Goal: Information Seeking & Learning: Learn about a topic

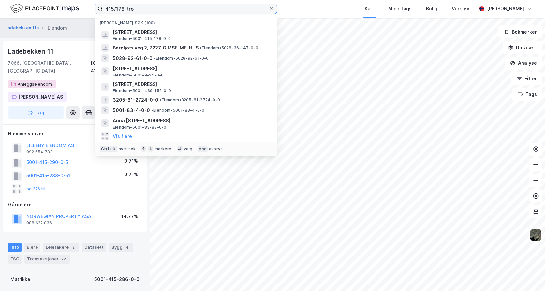
drag, startPoint x: 130, startPoint y: 7, endPoint x: 42, endPoint y: 3, distance: 88.1
click at [54, 3] on div "415/178, tro Nylige søk (100) [STREET_ADDRESS] Eiendom • 5001-415-178-0-0 Bergl…" at bounding box center [272, 9] width 545 height 18
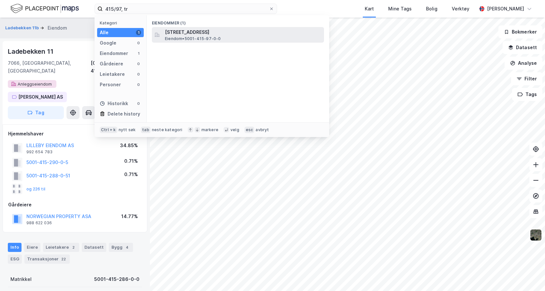
click at [199, 36] on span "Eiendom • 5001-415-97-0-0" at bounding box center [193, 38] width 56 height 5
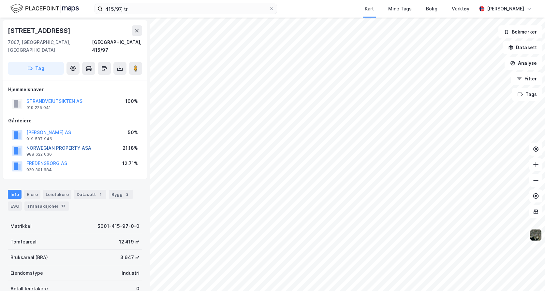
click at [0, 0] on button "NORWEGIAN PROPERTY ASA" at bounding box center [0, 0] width 0 height 0
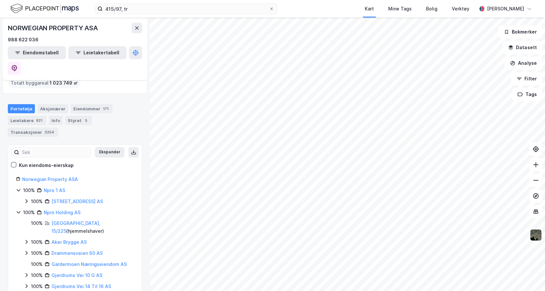
scroll to position [65, 0]
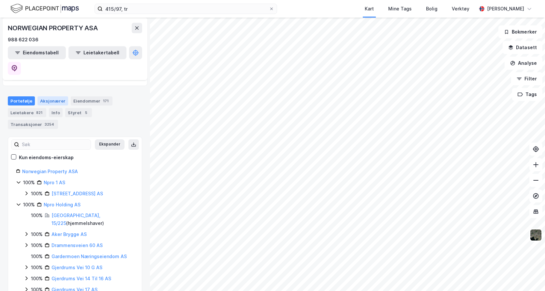
click at [48, 96] on div "Aksjonærer" at bounding box center [52, 100] width 31 height 9
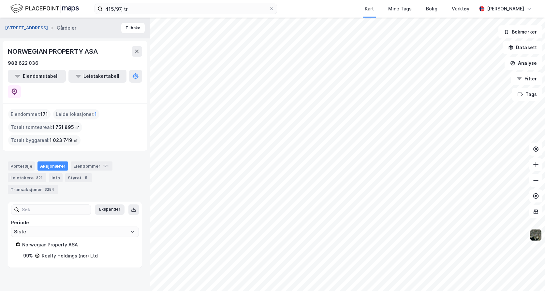
click at [22, 29] on button "[STREET_ADDRESS]" at bounding box center [27, 28] width 44 height 7
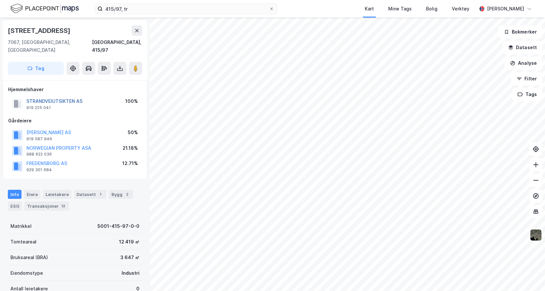
click at [0, 0] on button "STRANDVEIUTSIKTEN AS" at bounding box center [0, 0] width 0 height 0
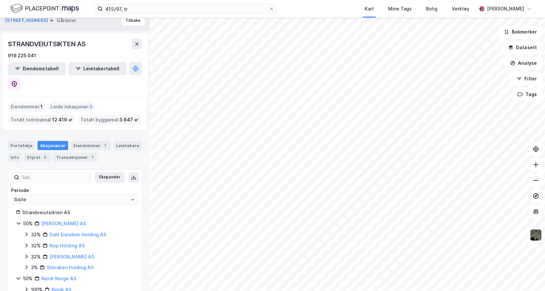
scroll to position [10, 0]
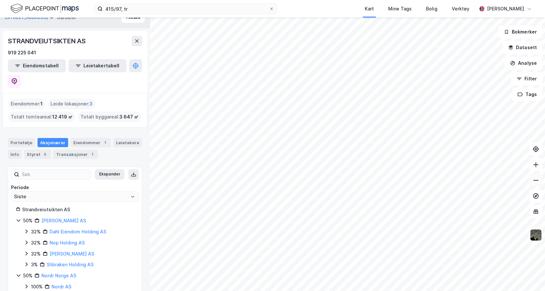
click at [535, 183] on icon at bounding box center [535, 180] width 7 height 7
click at [50, 42] on div "STRANDVEIUTSIKTEN AS" at bounding box center [47, 41] width 79 height 10
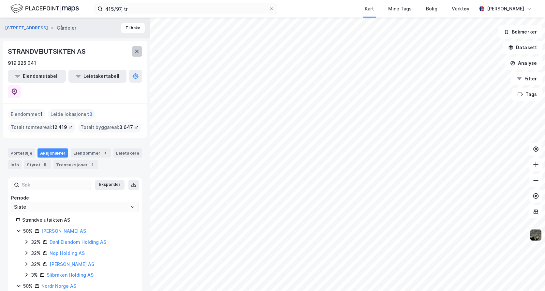
click at [135, 50] on icon at bounding box center [136, 51] width 5 height 5
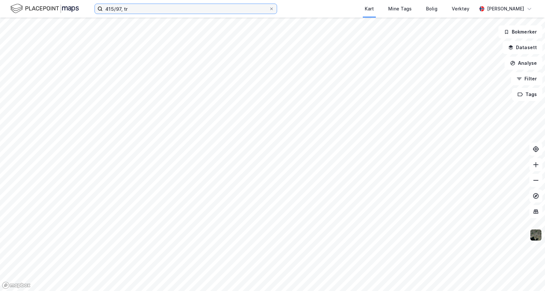
click at [137, 10] on input "415/97, tr" at bounding box center [186, 9] width 166 height 10
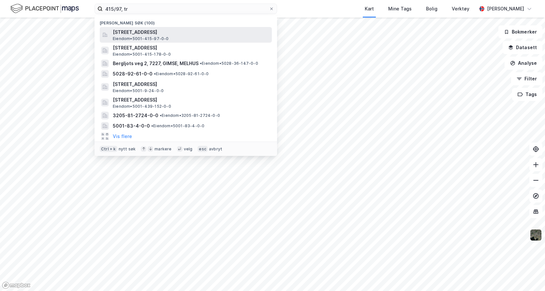
click at [125, 32] on span "[STREET_ADDRESS]" at bounding box center [191, 32] width 156 height 8
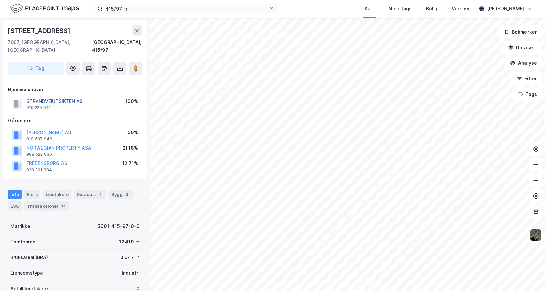
click at [0, 0] on button "STRANDVEIUTSIKTEN AS" at bounding box center [0, 0] width 0 height 0
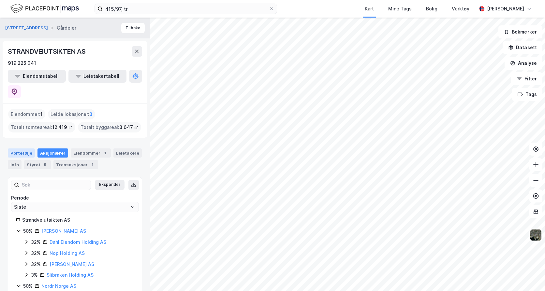
click at [24, 149] on div "Portefølje" at bounding box center [21, 153] width 27 height 9
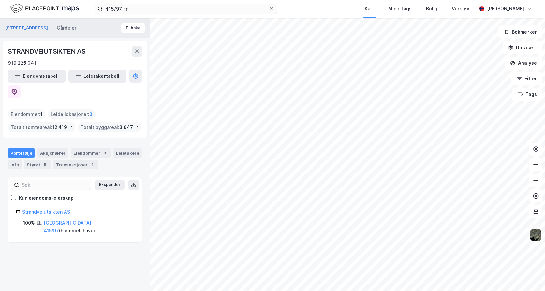
click at [79, 229] on div "[STREET_ADDRESS] Gårdeier Tilbake STRANDVEIUTSIKTEN AS 919 225 041 Eiendomstabe…" at bounding box center [75, 155] width 150 height 274
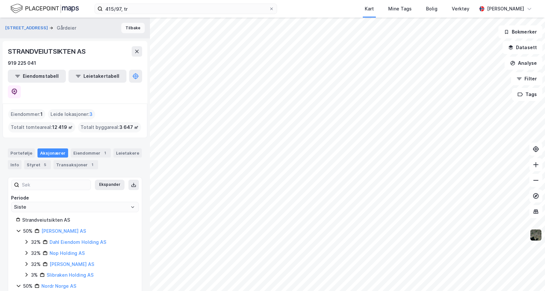
click at [134, 27] on button "Tilbake" at bounding box center [132, 28] width 23 height 10
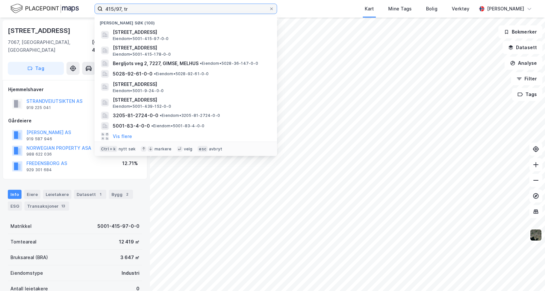
drag, startPoint x: 138, startPoint y: 8, endPoint x: 80, endPoint y: 8, distance: 58.3
click at [80, 8] on div "415/97, tr Nylige søk (100) [STREET_ADDRESS] Eiendom • 5001-415-97-0-0 [STREET_…" at bounding box center [272, 9] width 545 height 18
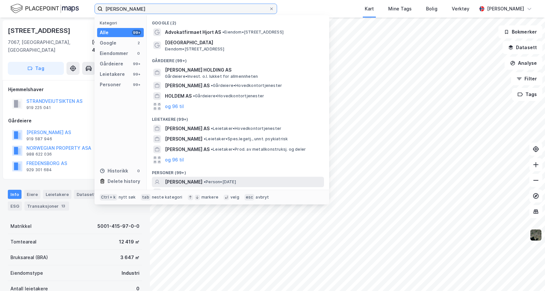
type input "[PERSON_NAME]"
click at [195, 181] on span "[PERSON_NAME]" at bounding box center [183, 182] width 37 height 8
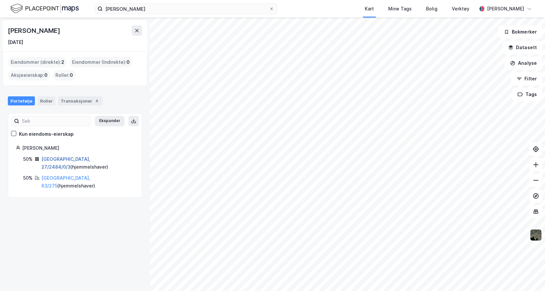
click at [60, 159] on link "[GEOGRAPHIC_DATA], 27/2484/0/3" at bounding box center [65, 162] width 49 height 13
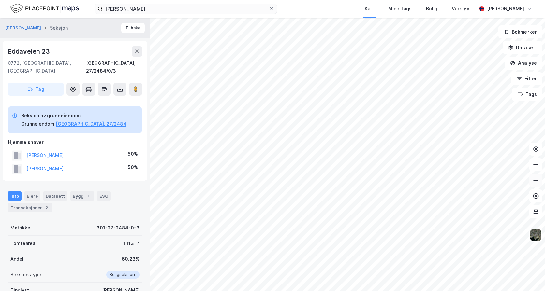
click at [533, 178] on icon at bounding box center [535, 180] width 7 height 7
click at [128, 27] on button "Tilbake" at bounding box center [132, 28] width 23 height 10
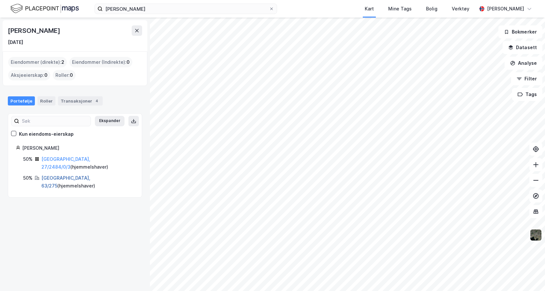
click at [57, 175] on link "[GEOGRAPHIC_DATA], 63/275" at bounding box center [65, 181] width 49 height 13
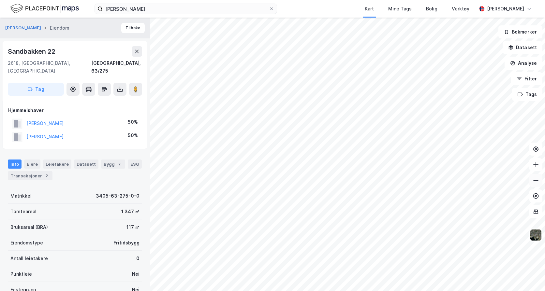
click at [535, 183] on icon at bounding box center [535, 180] width 7 height 7
click at [134, 27] on button "Tilbake" at bounding box center [132, 28] width 23 height 10
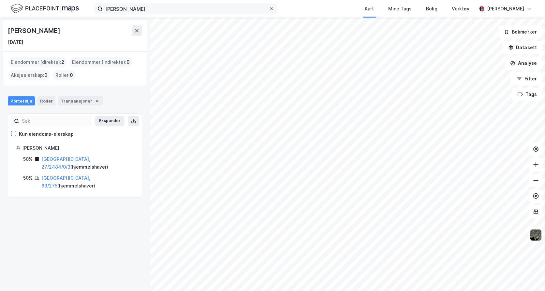
click at [272, 9] on icon at bounding box center [271, 9] width 4 height 4
click at [269, 9] on input "[PERSON_NAME]" at bounding box center [186, 9] width 166 height 10
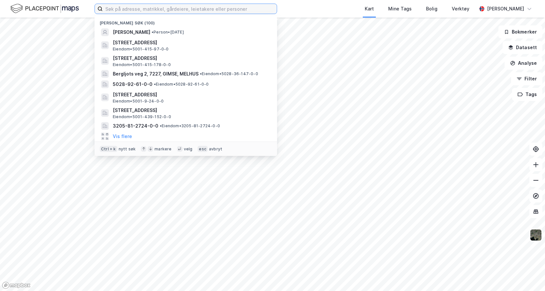
click at [127, 8] on input at bounding box center [190, 9] width 174 height 10
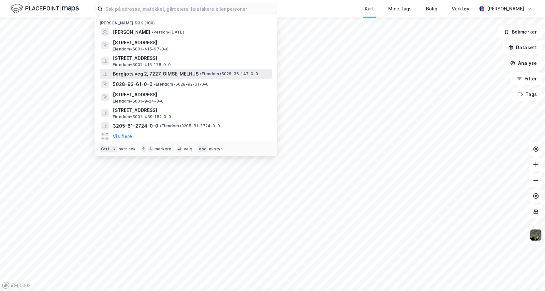
click at [145, 73] on span "Bergljots veg 2, 7227, GIMSE, MELHUS" at bounding box center [156, 74] width 86 height 8
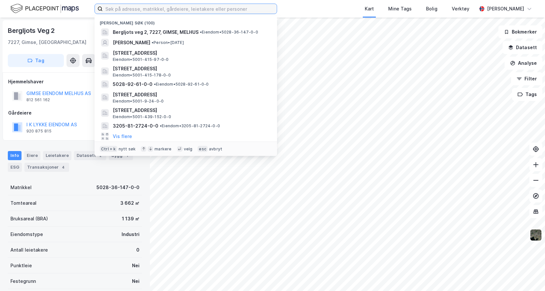
click at [132, 8] on input at bounding box center [190, 9] width 174 height 10
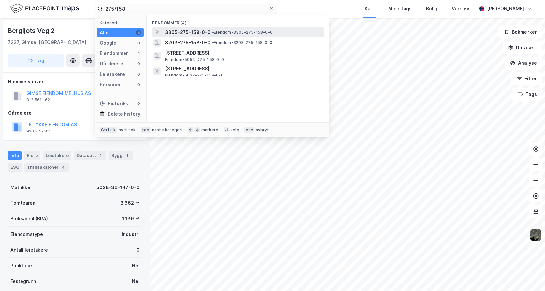
click at [226, 34] on span "• Eiendom • 3305-275-158-0-0" at bounding box center [242, 32] width 61 height 5
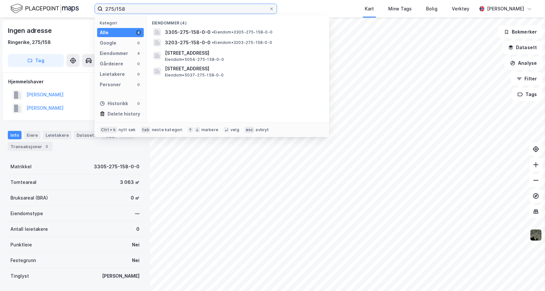
click at [127, 8] on input "275/158" at bounding box center [186, 9] width 166 height 10
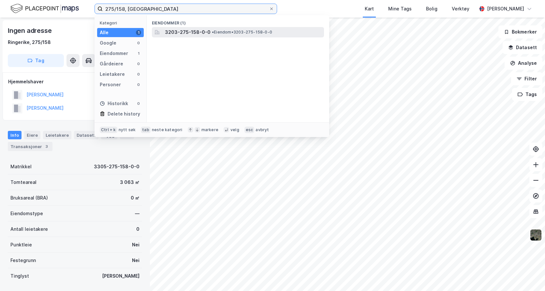
type input "275/158, [GEOGRAPHIC_DATA]"
click at [185, 34] on span "3203-275-158-0-0" at bounding box center [188, 32] width 46 height 8
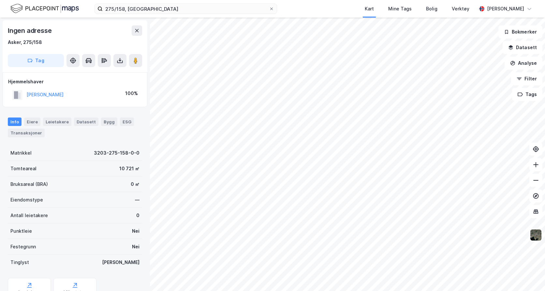
scroll to position [29, 0]
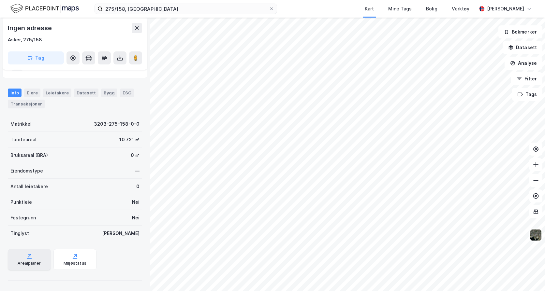
click at [16, 257] on div "Arealplaner" at bounding box center [29, 259] width 43 height 21
